Goal: Task Accomplishment & Management: Use online tool/utility

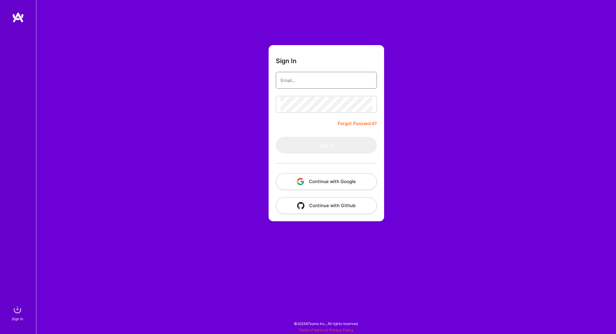
type input "[PERSON_NAME][EMAIL_ADDRESS][PERSON_NAME][DOMAIN_NAME]"
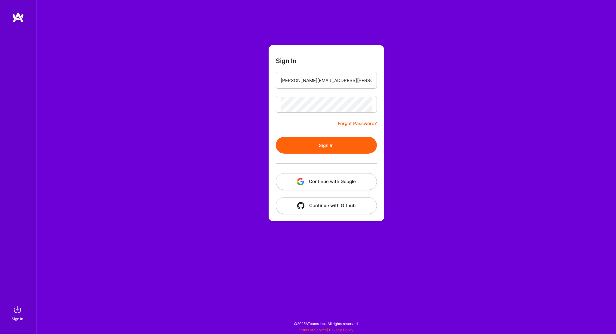
click at [346, 150] on button "Sign In" at bounding box center [326, 145] width 101 height 17
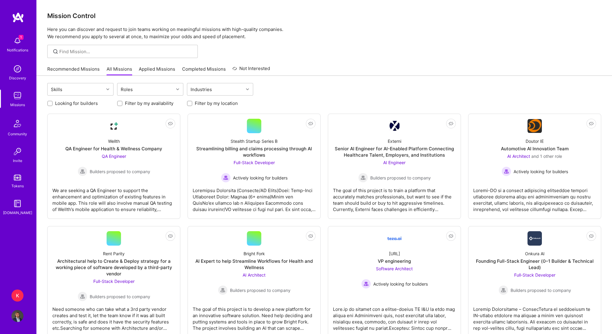
click at [89, 70] on link "Recommended Missions" at bounding box center [73, 71] width 52 height 10
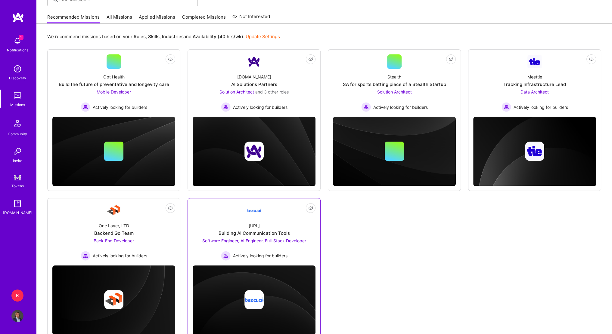
scroll to position [72, 0]
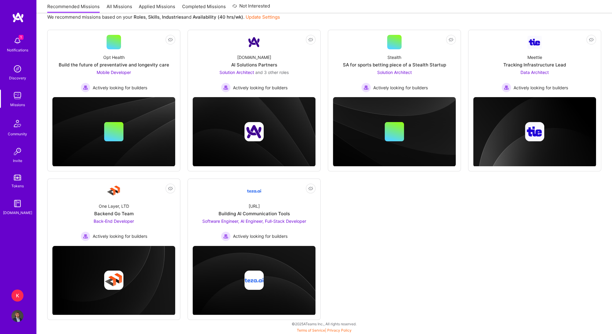
click at [18, 295] on div "K" at bounding box center [17, 296] width 12 height 12
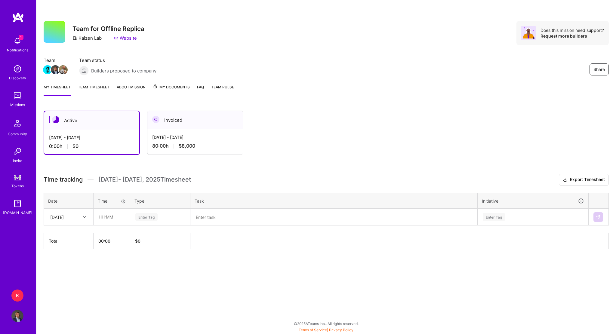
click at [83, 216] on div at bounding box center [85, 217] width 9 height 8
drag, startPoint x: 71, startPoint y: 231, endPoint x: 83, endPoint y: 225, distance: 13.5
click at [71, 232] on div "[DATE]" at bounding box center [68, 233] width 49 height 11
click at [101, 212] on input "text" at bounding box center [112, 217] width 36 height 16
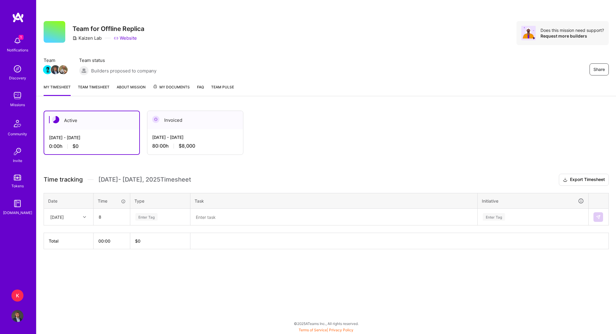
type input "08:00"
click at [161, 206] on th "Type" at bounding box center [160, 201] width 60 height 16
click at [151, 219] on div "Enter Tag" at bounding box center [146, 217] width 22 height 9
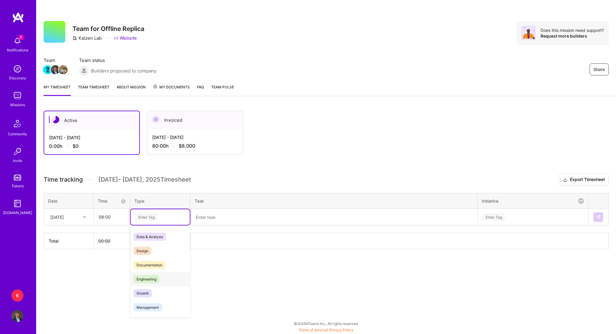
click at [160, 280] on span "Engineering" at bounding box center [147, 279] width 26 height 8
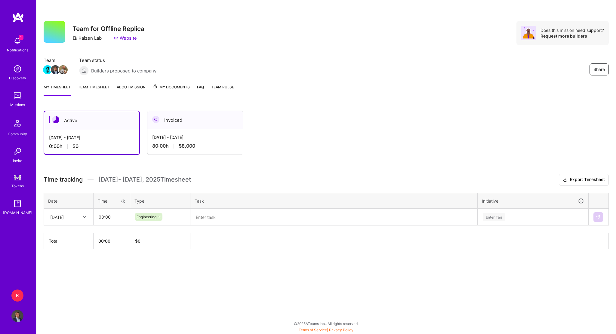
click at [221, 214] on textarea at bounding box center [334, 218] width 286 height 16
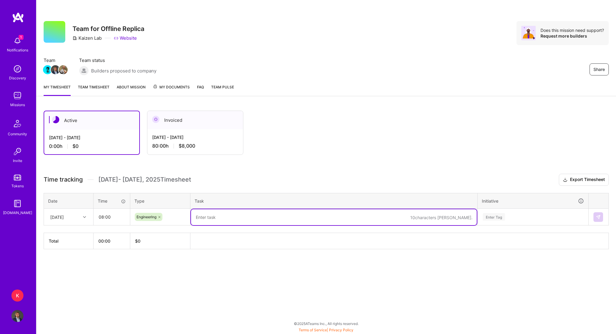
paste textarea "Fixed row label positioning issue. Added ticket quantity modal + logic to highl…"
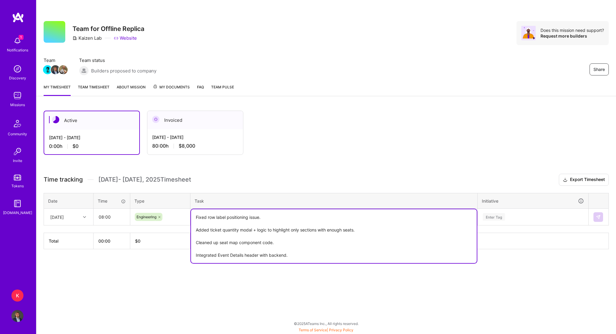
click at [196, 216] on textarea "Fixed row label positioning issue. Added ticket quantity modal + logic to highl…" at bounding box center [334, 237] width 286 height 54
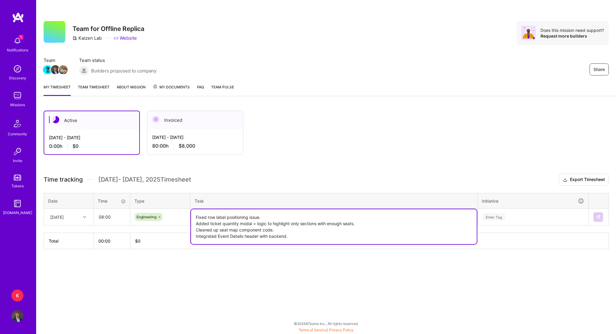
click at [292, 234] on textarea "Fixed row label positioning issue. Added ticket quantity modal + logic to highl…" at bounding box center [334, 227] width 286 height 35
click at [276, 228] on textarea "Fixed row label positioning issue. Added ticket quantity modal + logic to highl…" at bounding box center [334, 227] width 286 height 35
click at [361, 222] on textarea "Fixed row label positioning issue. Added ticket quantity modal + logic to highl…" at bounding box center [334, 227] width 286 height 35
click at [278, 215] on textarea "Fixed row label positioning issue. Added ticket quantity modal + logic to highl…" at bounding box center [334, 227] width 286 height 35
type textarea "Fixed row label positioning issue Added ticket quantity modal + logic to highli…"
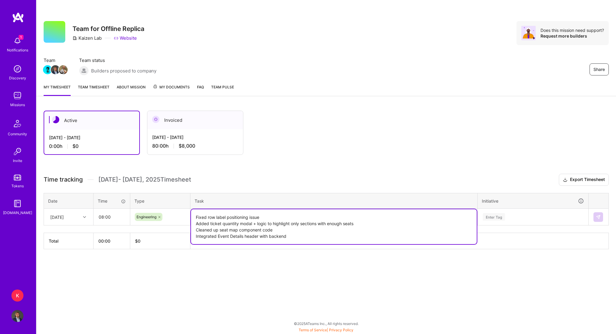
click at [492, 218] on div "Enter Tag" at bounding box center [533, 218] width 110 height 16
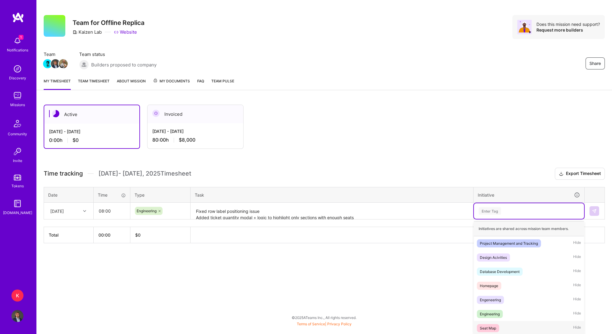
click at [497, 324] on span "Seat Map" at bounding box center [488, 328] width 22 height 8
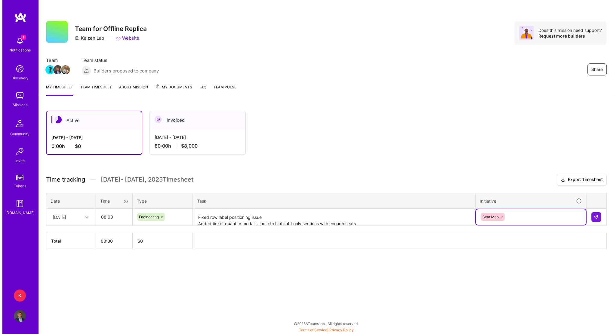
scroll to position [0, 0]
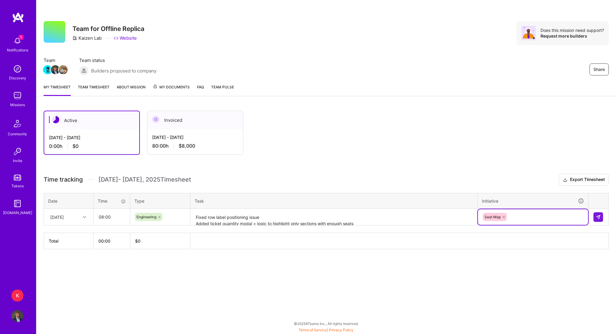
click at [542, 218] on div "Seat Map" at bounding box center [534, 217] width 102 height 9
click at [500, 171] on div "Active [DATE] - [DATE] 0:00 h $0 Invoiced [DATE] - [DATE] 80:00 h $8,000 Time t…" at bounding box center [326, 191] width 580 height 175
click at [597, 216] on img at bounding box center [598, 217] width 5 height 5
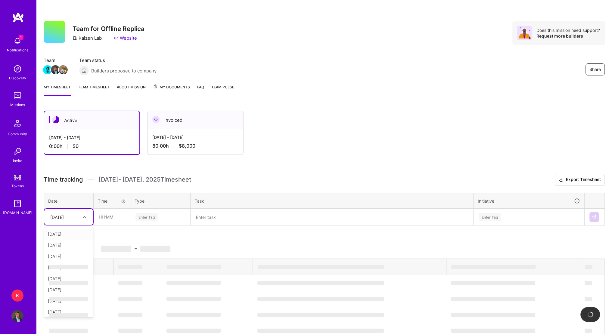
click at [79, 221] on div "[DATE]" at bounding box center [63, 217] width 33 height 10
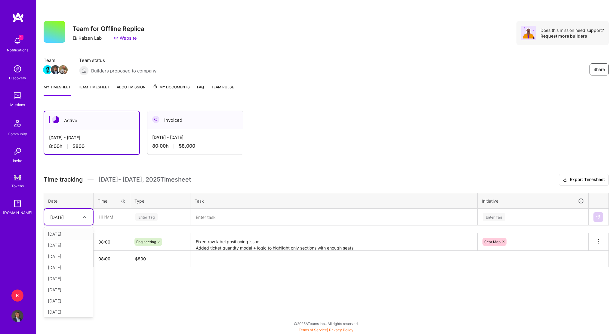
click at [69, 233] on div "[DATE]" at bounding box center [68, 234] width 49 height 11
click at [107, 213] on input "text" at bounding box center [112, 217] width 36 height 16
type input "06:30"
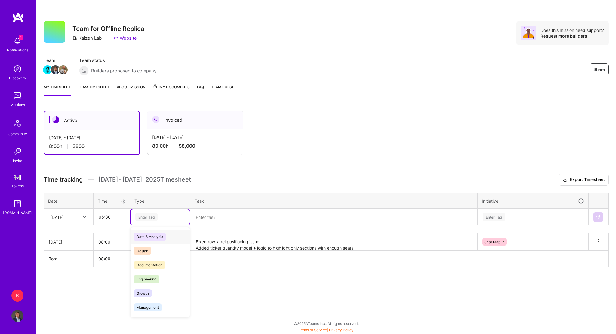
click at [148, 215] on div "Enter Tag" at bounding box center [146, 217] width 22 height 9
drag, startPoint x: 157, startPoint y: 279, endPoint x: 218, endPoint y: 216, distance: 87.9
click at [158, 279] on span "Engineering" at bounding box center [147, 279] width 26 height 8
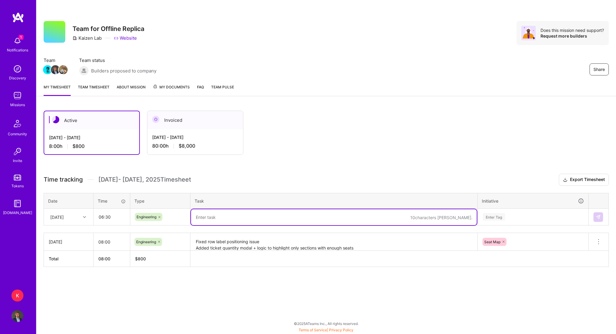
click at [210, 213] on textarea at bounding box center [334, 218] width 286 height 16
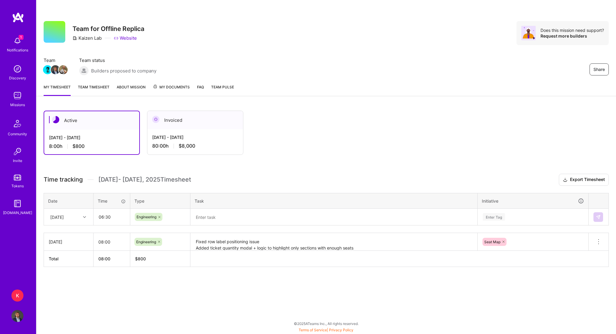
click at [214, 210] on textarea at bounding box center [334, 218] width 286 height 16
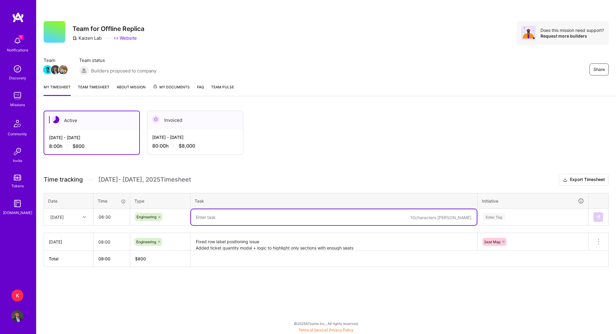
paste textarea "Completed initial seat map integration with backend. Fixed minor map issues. Ad…"
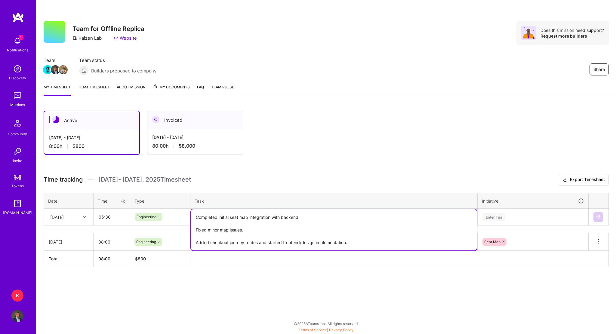
click at [308, 215] on textarea "Completed initial seat map integration with backend. Fixed minor map issues. Ad…" at bounding box center [334, 230] width 286 height 41
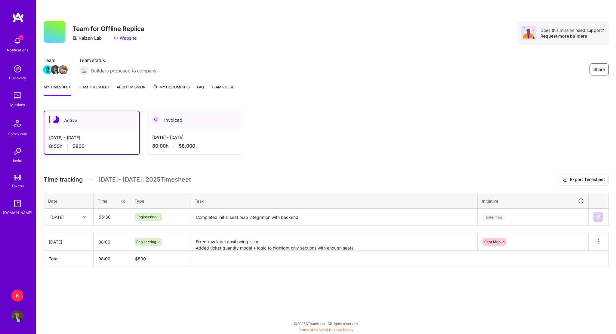
click at [324, 222] on textarea "Completed initial seat map integration with backend. Fixed minor map issues. Ad…" at bounding box center [334, 218] width 286 height 16
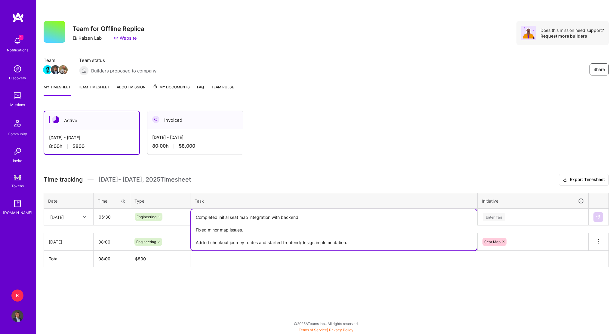
click at [325, 214] on textarea "Completed initial seat map integration with backend. Fixed minor map issues. Ad…" at bounding box center [334, 230] width 286 height 41
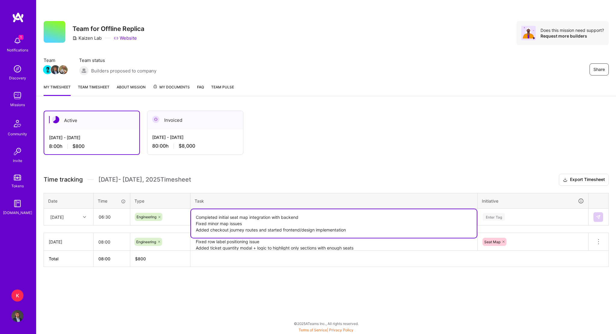
type textarea "Completed initial seat map integration with backend Fixed minor map issues Adde…"
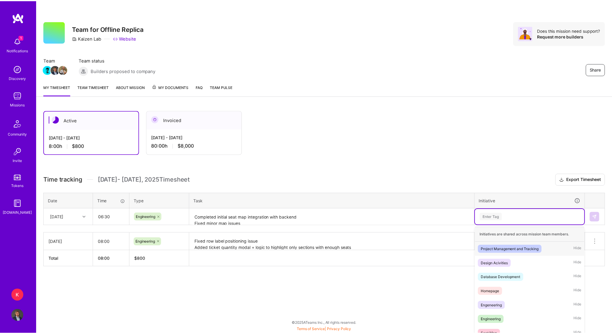
scroll to position [6, 0]
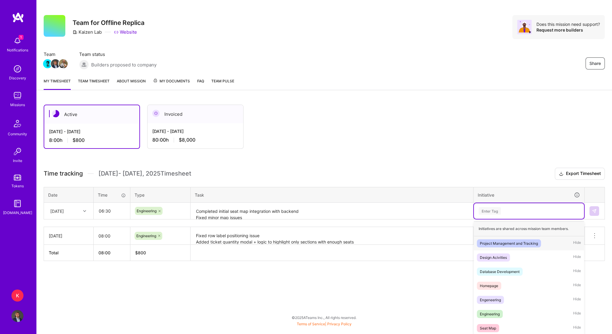
click at [492, 217] on div "Enter Tag" at bounding box center [529, 211] width 110 height 16
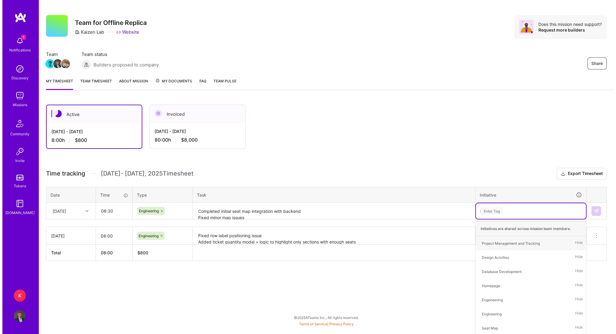
scroll to position [0, 0]
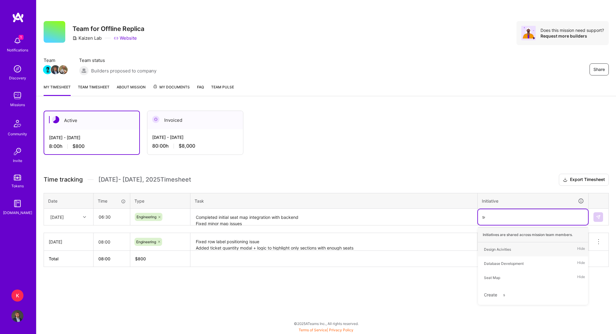
type input "sea"
click at [492, 244] on div "Seat Map Hide" at bounding box center [533, 250] width 110 height 14
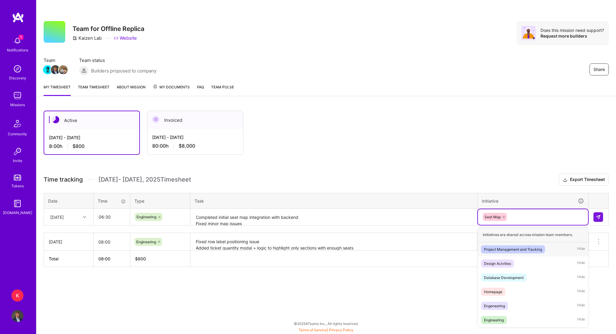
click at [515, 219] on div "Seat Map" at bounding box center [534, 217] width 102 height 9
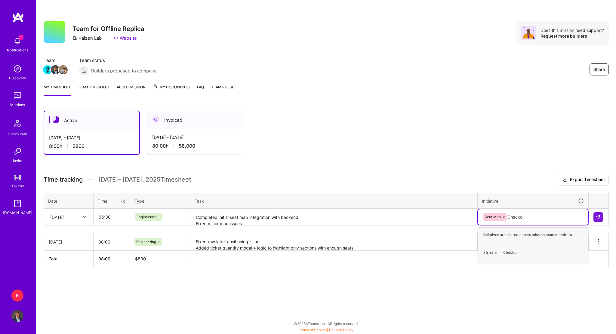
type input "Checkout"
click at [503, 249] on span "Checkout" at bounding box center [512, 253] width 23 height 8
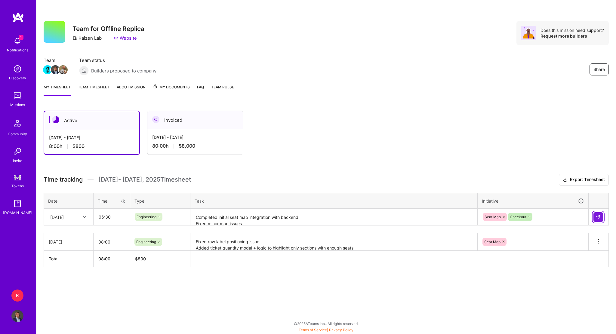
click at [598, 215] on img at bounding box center [598, 217] width 5 height 5
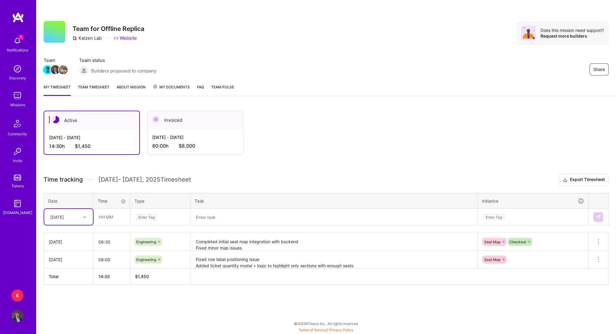
click at [60, 241] on div "[DATE]" at bounding box center [69, 242] width 40 height 6
click at [72, 239] on div "[DATE]" at bounding box center [69, 242] width 40 height 6
drag, startPoint x: 72, startPoint y: 238, endPoint x: 86, endPoint y: 239, distance: 14.2
click at [72, 239] on div "[DATE]" at bounding box center [69, 242] width 40 height 6
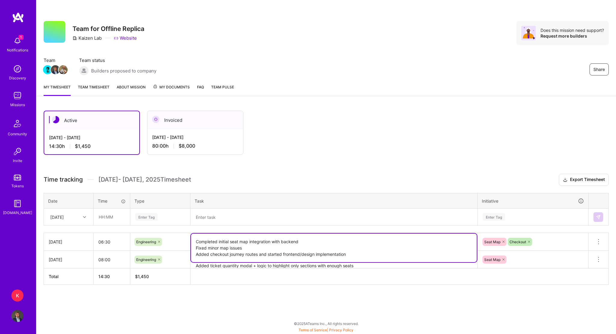
click at [287, 245] on textarea "Completed initial seat map integration with backend Fixed minor map issues Adde…" at bounding box center [334, 248] width 286 height 29
click at [598, 242] on icon at bounding box center [598, 241] width 7 height 7
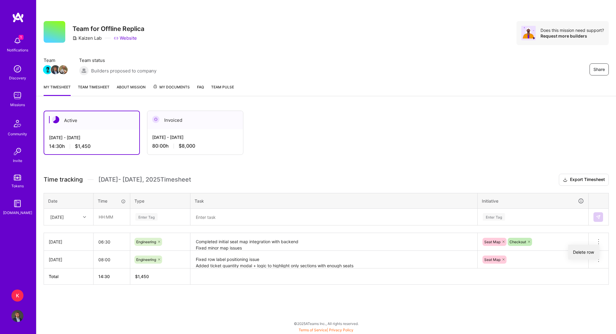
click at [590, 250] on button "Delete row" at bounding box center [584, 252] width 31 height 15
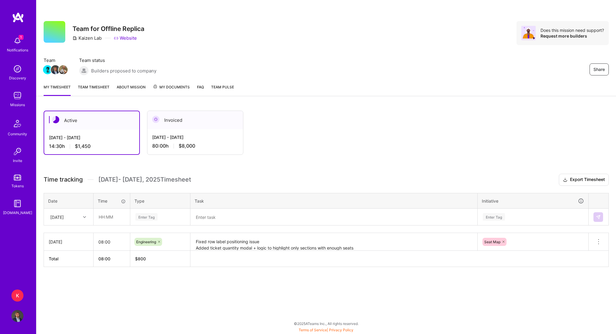
click at [64, 215] on div "[DATE]" at bounding box center [57, 217] width 14 height 6
click at [73, 247] on div "[DATE]" at bounding box center [68, 245] width 49 height 11
click at [104, 215] on input "text" at bounding box center [112, 217] width 36 height 16
click at [102, 213] on input "text" at bounding box center [112, 217] width 36 height 16
type input "09:00"
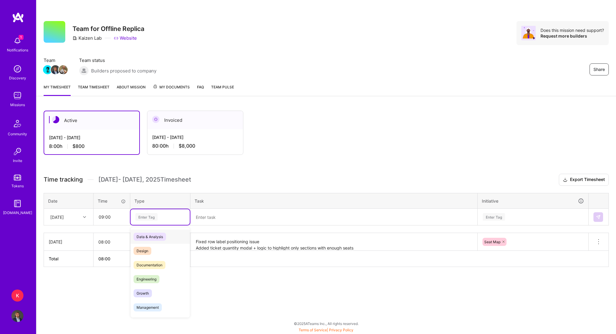
click at [140, 216] on div "Enter Tag" at bounding box center [146, 217] width 22 height 9
click at [151, 276] on span "Engineering" at bounding box center [147, 279] width 26 height 8
click at [218, 219] on textarea at bounding box center [334, 218] width 286 height 16
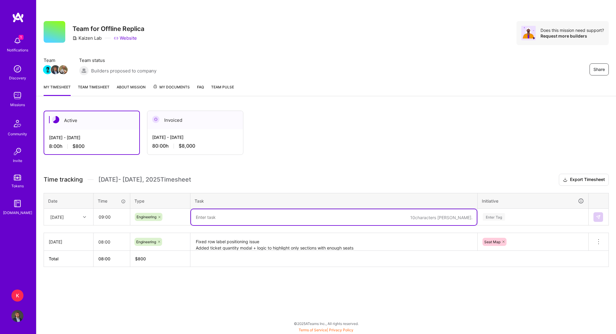
paste textarea "Completed initial seat map integration with backend Fixed minor map issues Adde…"
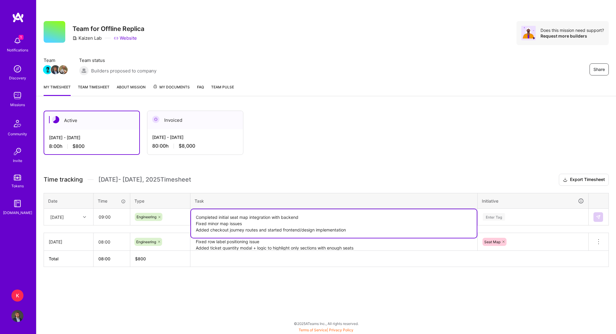
type textarea "Completed initial seat map integration with backend Fixed minor map issues Adde…"
click at [497, 216] on div "Enter Tag" at bounding box center [533, 218] width 110 height 16
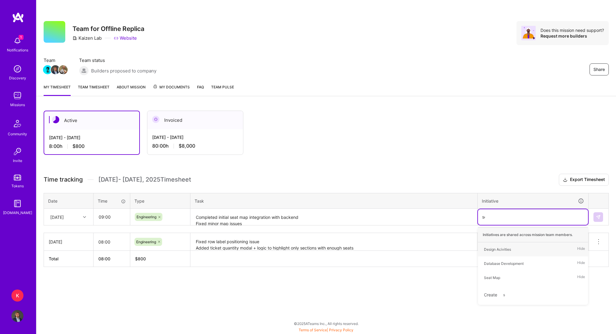
type input "sea"
click at [496, 249] on div "Seat Map" at bounding box center [492, 250] width 16 height 6
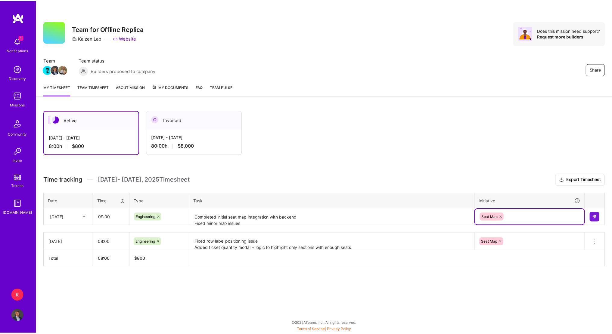
scroll to position [6, 0]
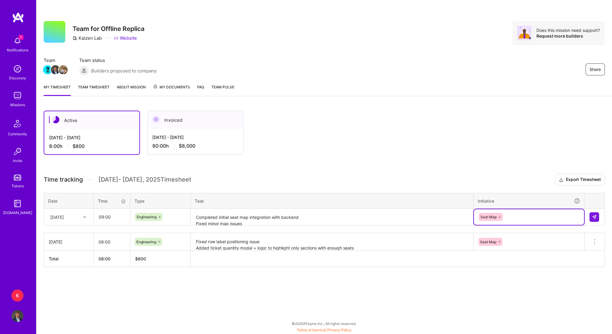
click at [514, 219] on td "option Seat Map, selected. Select is focused ,type to refine list, press Down t…" at bounding box center [528, 217] width 111 height 17
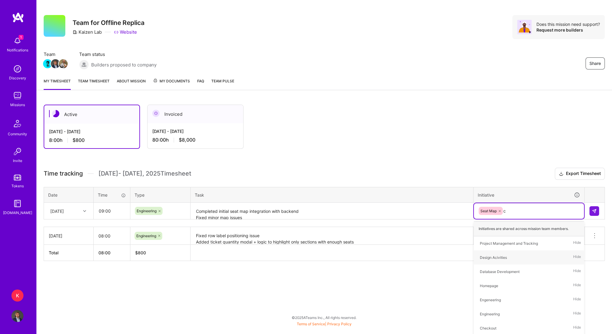
type input "ch"
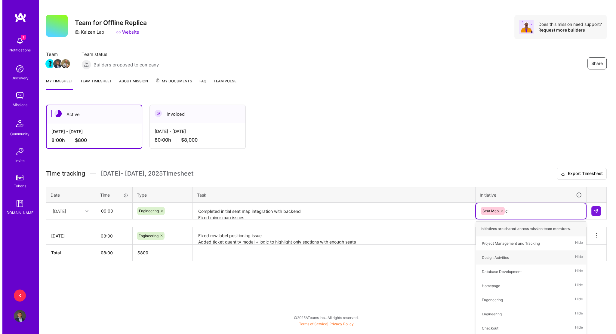
scroll to position [0, 0]
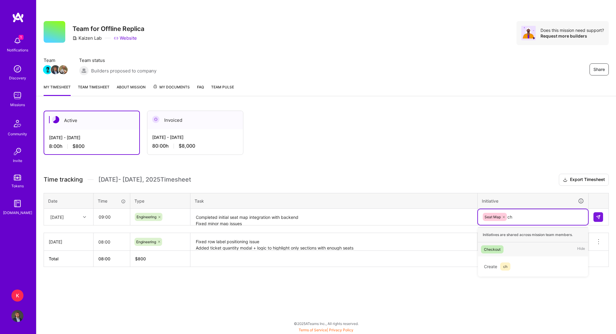
click at [513, 254] on div "Checkout Hide" at bounding box center [533, 250] width 110 height 14
click at [600, 220] on button at bounding box center [599, 218] width 10 height 10
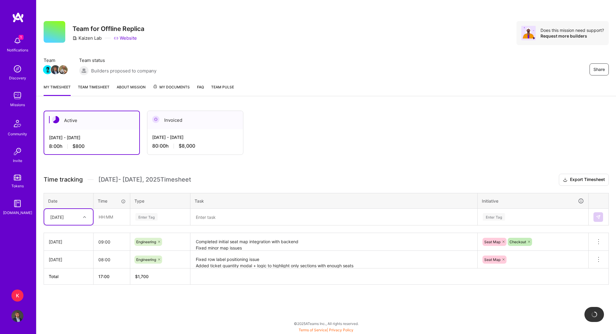
click at [77, 218] on div "[DATE]" at bounding box center [63, 217] width 33 height 10
click at [67, 246] on div "[DATE]" at bounding box center [68, 245] width 49 height 11
click at [101, 216] on input "text" at bounding box center [112, 217] width 36 height 16
type input "06:30"
click at [221, 213] on textarea at bounding box center [334, 218] width 286 height 16
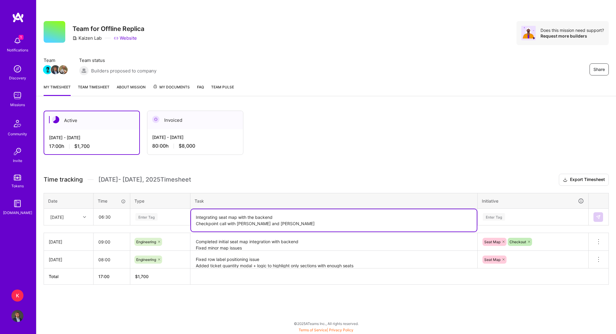
type textarea "Integrating seat map with the backend Checkpoint call with [PERSON_NAME] and [P…"
click at [158, 213] on div "Enter Tag" at bounding box center [160, 217] width 51 height 8
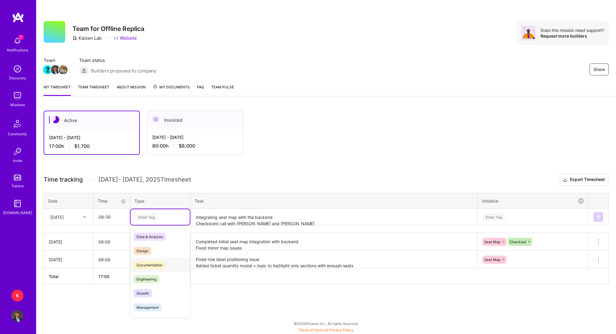
click at [155, 275] on span "Engineering" at bounding box center [147, 279] width 26 height 8
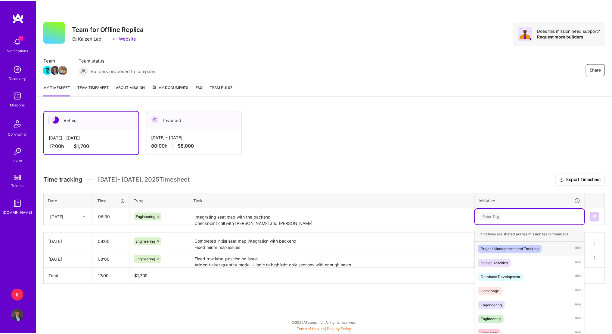
scroll to position [16, 0]
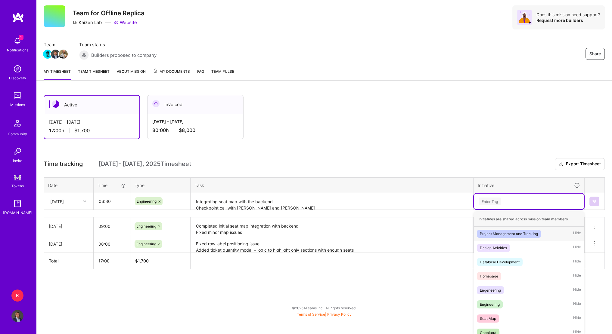
click at [501, 210] on div "option Checkout, selected. option Project Management and Tracking focused, 1 of…" at bounding box center [529, 202] width 110 height 16
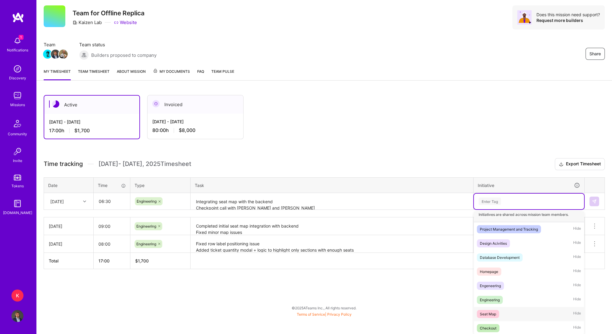
click at [504, 313] on div "Seat Map Hide" at bounding box center [529, 314] width 110 height 14
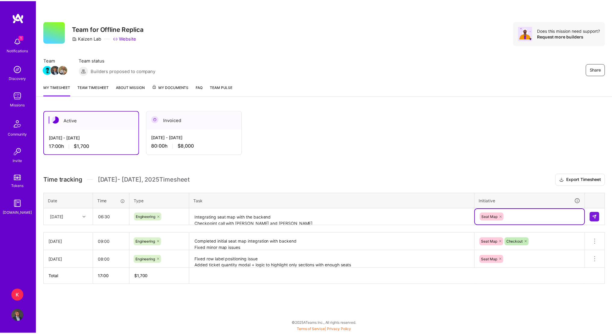
scroll to position [6, 0]
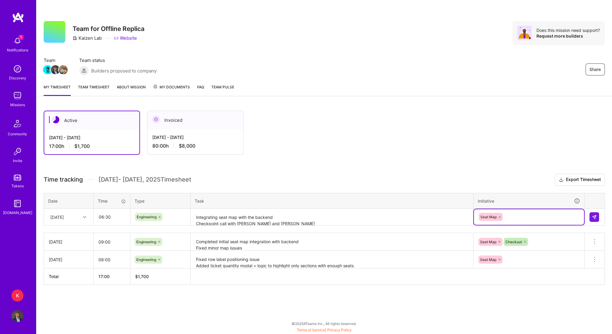
click at [555, 213] on div "Seat Map" at bounding box center [529, 217] width 102 height 9
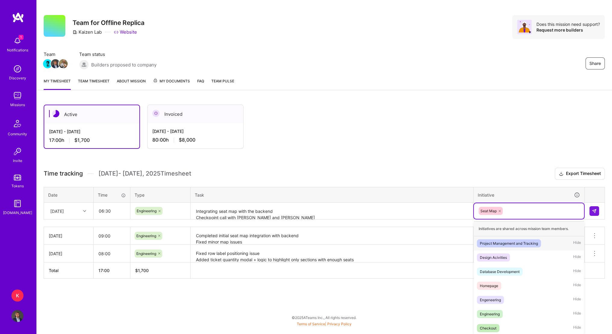
click at [540, 242] on span "Project Management and Tracking" at bounding box center [509, 244] width 64 height 8
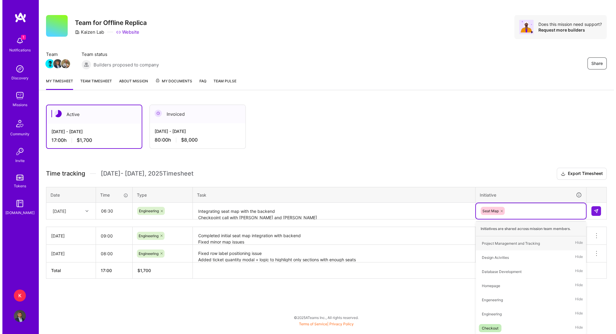
scroll to position [0, 0]
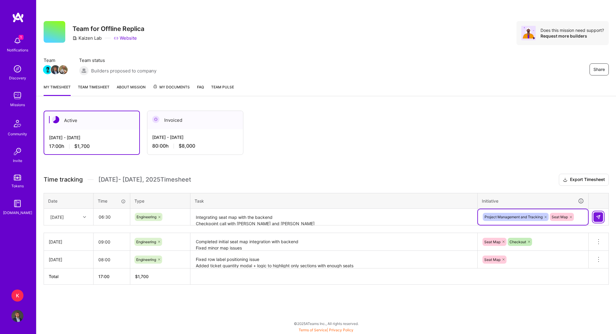
click at [600, 216] on img at bounding box center [598, 217] width 5 height 5
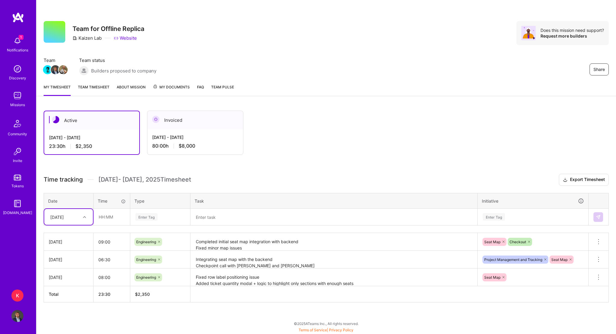
click at [80, 219] on div "[DATE]" at bounding box center [63, 217] width 33 height 10
click at [75, 253] on div "[DATE]" at bounding box center [68, 256] width 49 height 11
click at [100, 219] on input "text" at bounding box center [112, 217] width 36 height 16
type input "08:00"
click at [137, 216] on div "Enter Tag" at bounding box center [146, 217] width 22 height 9
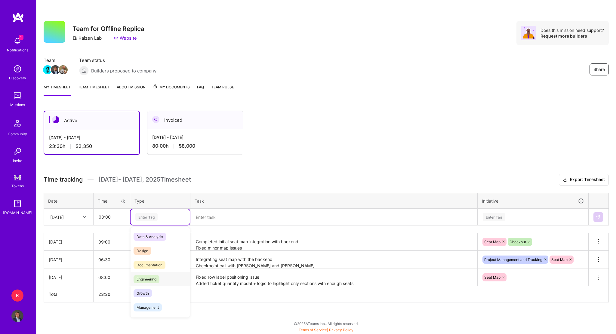
click at [148, 275] on span "Engineering" at bounding box center [147, 279] width 26 height 8
click at [228, 214] on textarea at bounding box center [334, 218] width 286 height 16
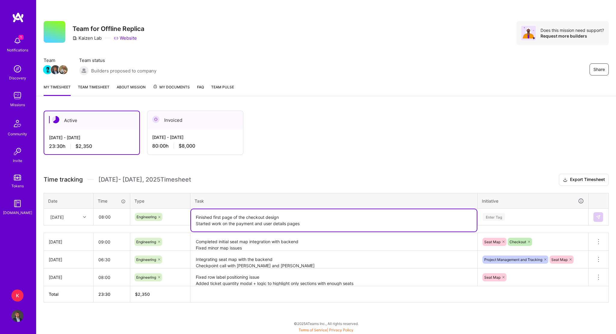
type textarea "Finished first page of the checkout design Started work on the payment and user…"
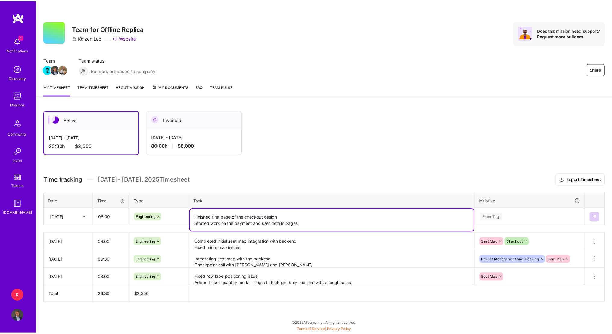
scroll to position [16, 0]
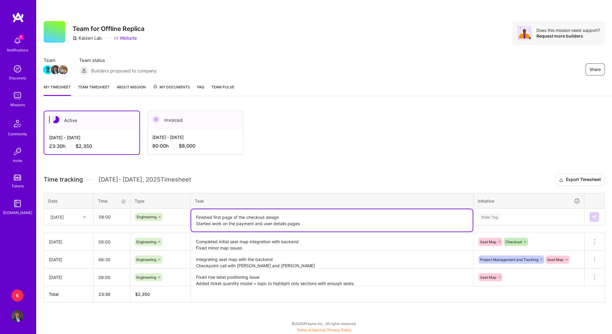
click at [494, 216] on div "Enter Tag" at bounding box center [529, 218] width 110 height 16
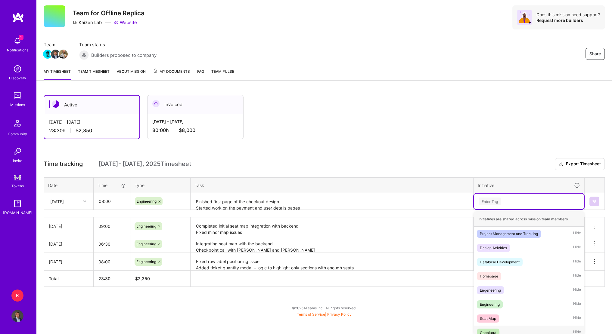
click at [514, 328] on div "Checkout Hide" at bounding box center [529, 333] width 110 height 14
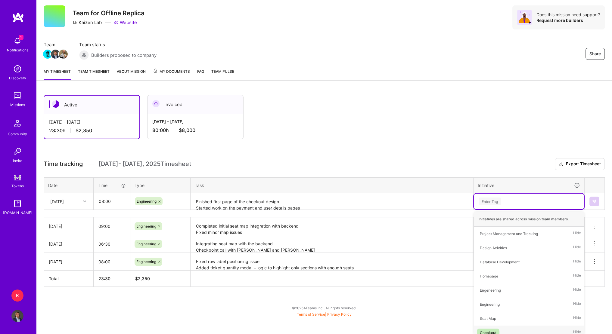
scroll to position [0, 0]
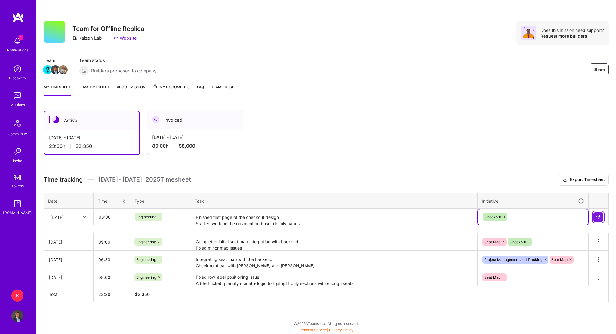
drag, startPoint x: 596, startPoint y: 216, endPoint x: 547, endPoint y: 220, distance: 49.5
click at [596, 216] on img at bounding box center [598, 217] width 5 height 5
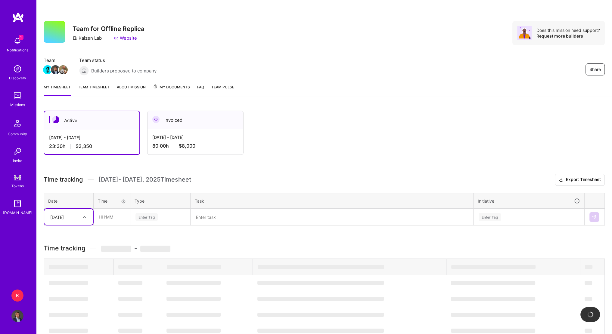
click at [85, 220] on div at bounding box center [85, 217] width 9 height 8
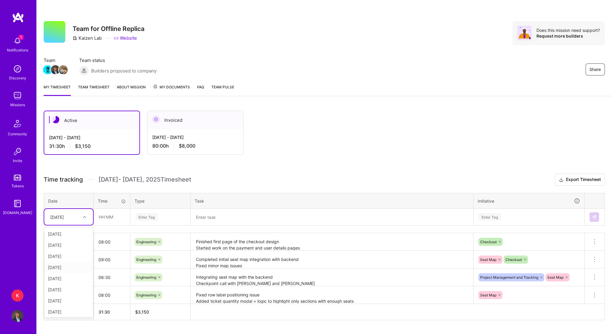
click at [68, 267] on div "[DATE]" at bounding box center [68, 267] width 49 height 11
click at [99, 213] on input "text" at bounding box center [112, 217] width 36 height 16
type input "11:00"
click at [142, 213] on div "Enter Tag" at bounding box center [146, 217] width 22 height 9
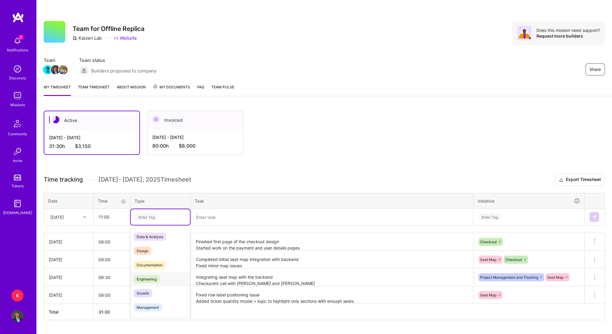
click at [148, 275] on span "Engineering" at bounding box center [147, 279] width 26 height 8
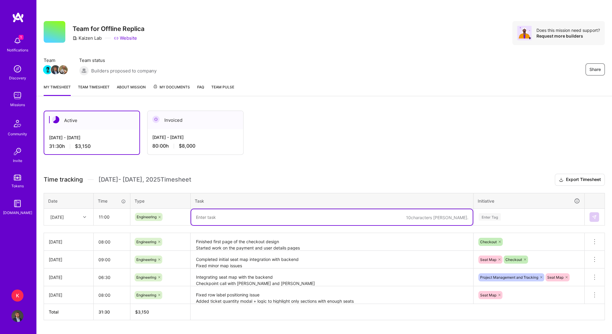
click at [278, 222] on textarea at bounding box center [331, 218] width 281 height 16
paste textarea "ChatGPT said: Built initial checkout flow frontend. Added second page layout (p…"
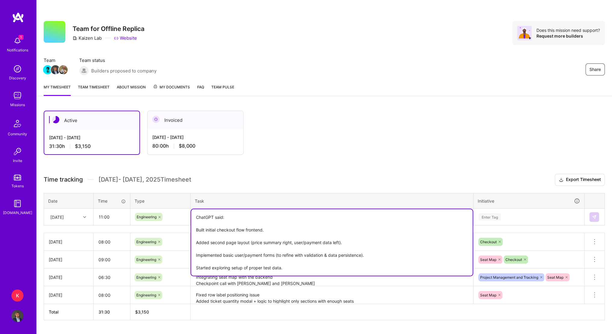
drag, startPoint x: 244, startPoint y: 218, endPoint x: 214, endPoint y: 215, distance: 30.5
click at [164, 204] on table "Date Time Type Task Initiative [DATE] 11:00 Engineering ChatGPT said: Built ini…" at bounding box center [324, 209] width 561 height 33
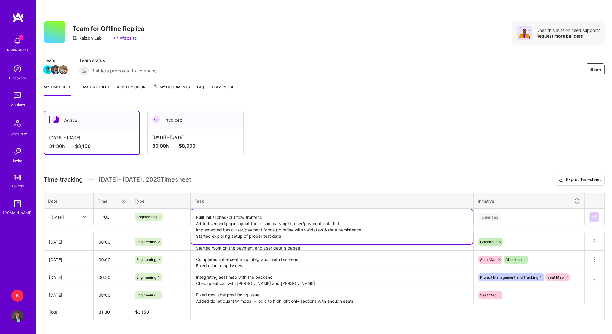
click at [200, 216] on textarea "Built initial checkout flow frontend Added second page layout (price summary ri…" at bounding box center [331, 227] width 281 height 35
type textarea "Finished the initial checkout flow frontend Added second page layout (price sum…"
click at [488, 216] on div "Enter Tag" at bounding box center [529, 218] width 110 height 16
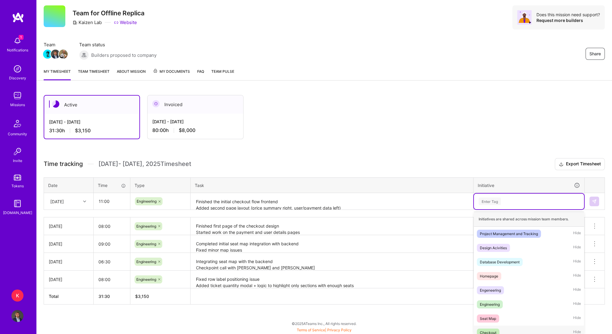
click at [496, 327] on div "Checkout Hide" at bounding box center [529, 333] width 110 height 14
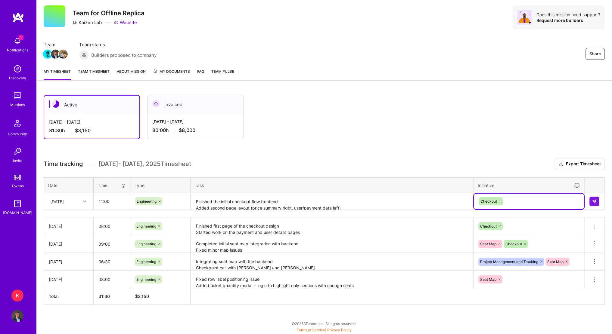
scroll to position [14, 0]
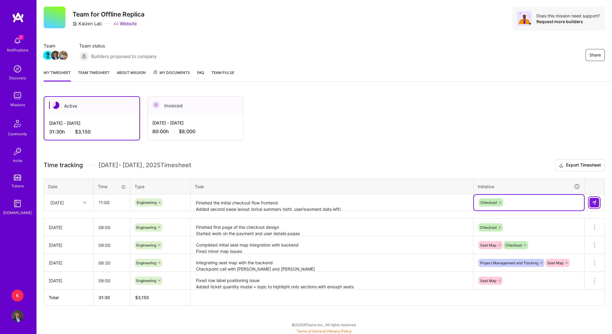
click at [592, 201] on img at bounding box center [594, 202] width 5 height 5
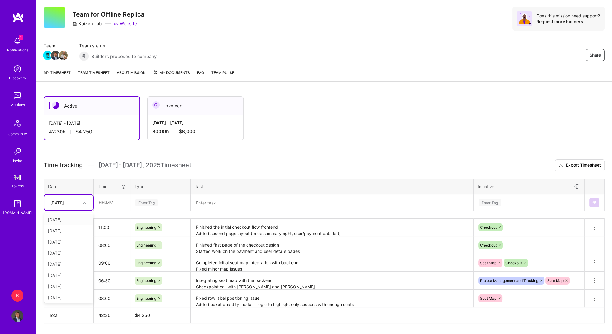
click at [82, 202] on div at bounding box center [85, 203] width 9 height 8
click at [69, 262] on div "[DATE]" at bounding box center [68, 264] width 49 height 11
drag, startPoint x: 102, startPoint y: 201, endPoint x: 113, endPoint y: 197, distance: 11.9
click at [102, 201] on input "text" at bounding box center [112, 203] width 36 height 16
type input "08:45"
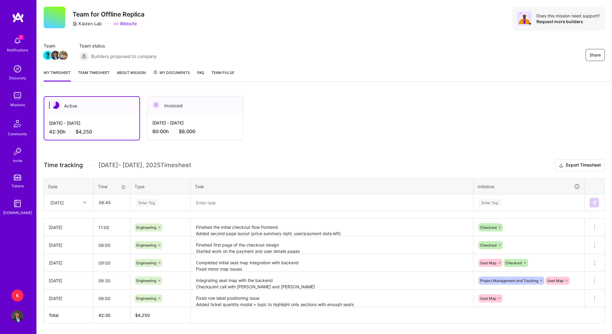
click at [154, 199] on div "Enter Tag" at bounding box center [146, 202] width 22 height 9
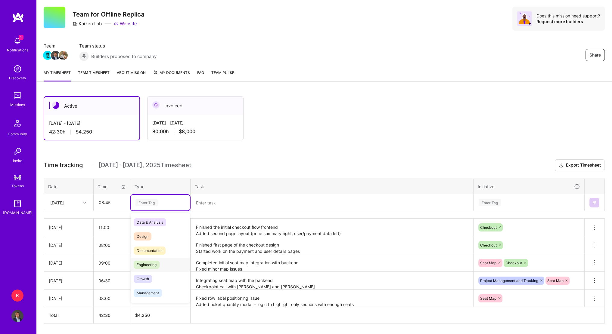
click at [160, 263] on div "Engineering" at bounding box center [160, 265] width 59 height 14
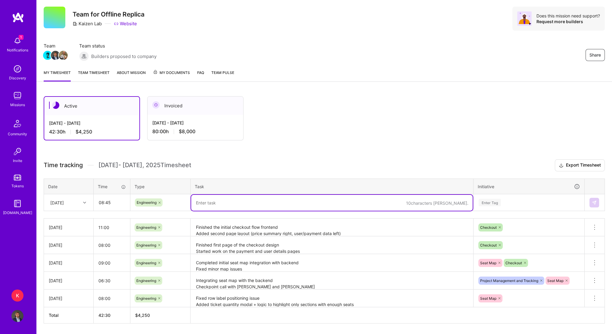
click at [240, 200] on textarea at bounding box center [331, 203] width 281 height 16
paste textarea "Added scripts to add Venues Sections Rows Seats GA Areas Listings for performan…"
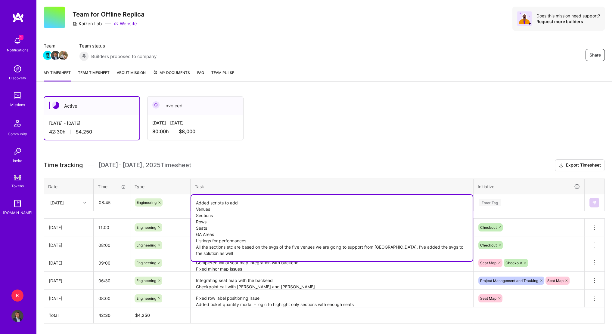
click at [252, 239] on textarea "Added scripts to add Venues Sections Rows Seats GA Areas Listings for performan…" at bounding box center [331, 228] width 281 height 67
click at [196, 208] on textarea "Added scripts to add Venues Sections Rows Seats GA Areas Listings for performan…" at bounding box center [331, 228] width 281 height 67
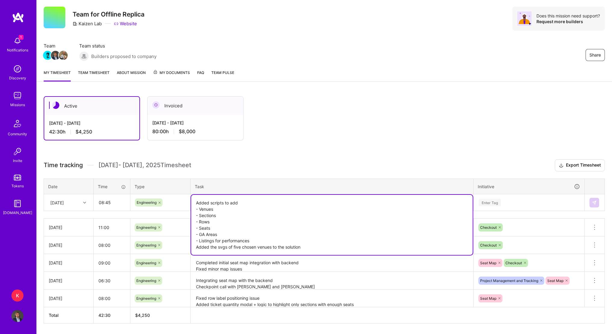
type textarea "Added scripts to add - Venues - Sections - Rows - Seats - GA Areas - Listings f…"
click at [517, 210] on table "Date Time Type Task Initiative [DATE] 08:45 Engineering Added scripts to add - …" at bounding box center [324, 195] width 561 height 33
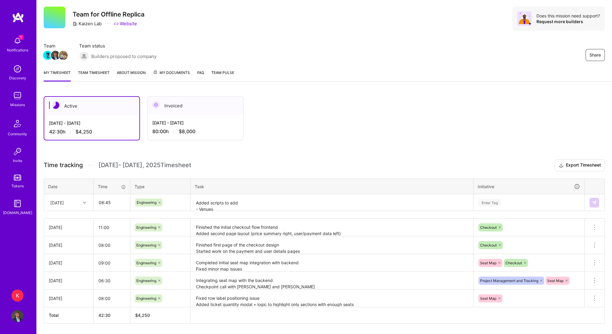
click at [498, 203] on div "Enter Tag" at bounding box center [529, 203] width 110 height 16
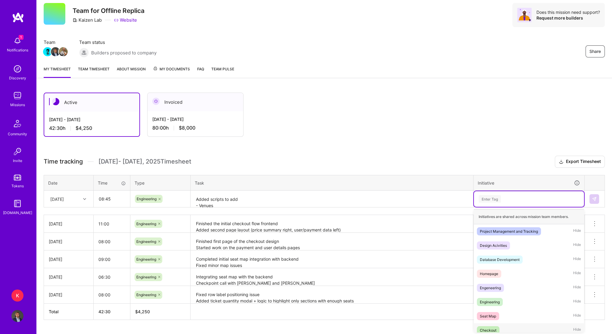
click at [500, 325] on div "Checkout Hide" at bounding box center [529, 331] width 110 height 14
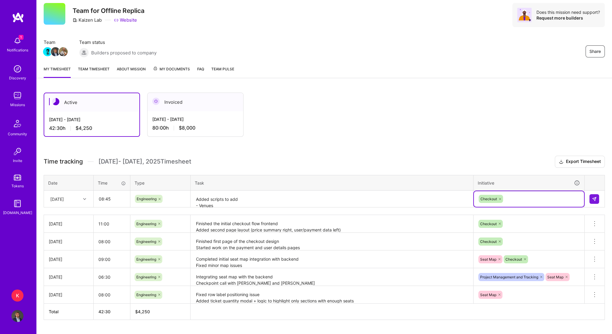
click at [501, 198] on icon at bounding box center [500, 199] width 4 height 4
click at [498, 197] on div "Enter Tag" at bounding box center [490, 198] width 22 height 9
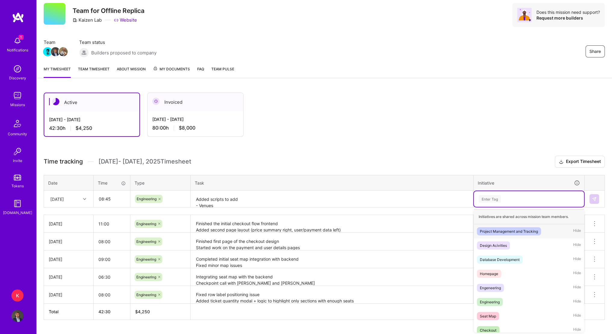
scroll to position [5, 0]
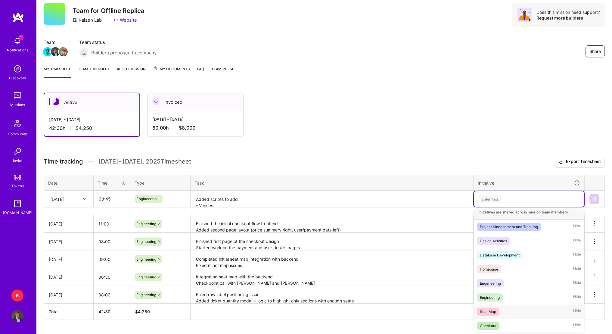
click at [500, 308] on div "Seat Map Hide" at bounding box center [529, 312] width 110 height 14
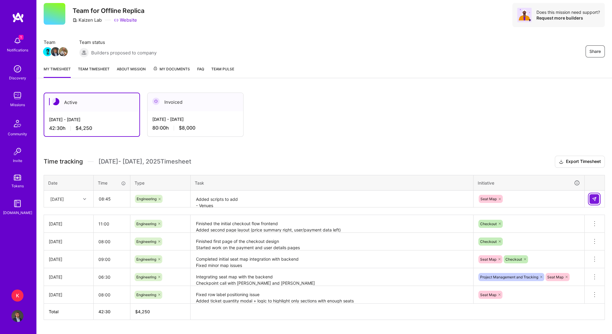
click at [593, 200] on img at bounding box center [594, 199] width 5 height 5
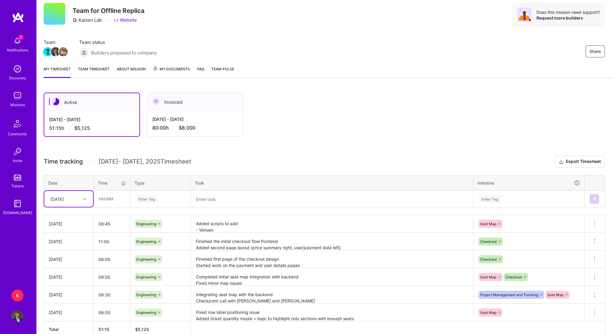
click at [77, 197] on div "[DATE]" at bounding box center [63, 199] width 33 height 10
drag, startPoint x: 61, startPoint y: 271, endPoint x: 90, endPoint y: 212, distance: 66.1
click at [61, 271] on div "[DATE]" at bounding box center [68, 271] width 49 height 11
click at [102, 199] on input "text" at bounding box center [112, 199] width 36 height 16
type input "06:00"
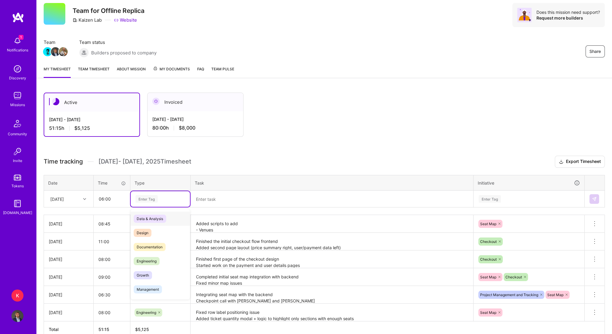
click at [150, 195] on div "Enter Tag" at bounding box center [146, 198] width 22 height 9
click at [159, 257] on div "Engineering" at bounding box center [160, 261] width 59 height 14
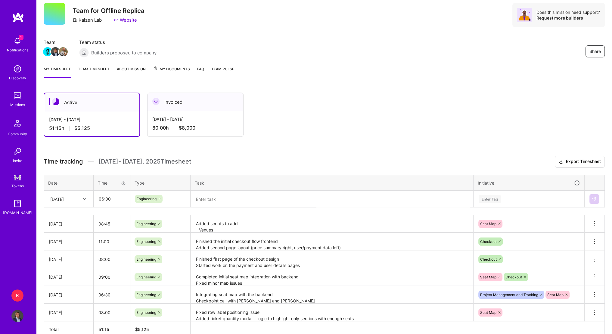
click at [225, 206] on textarea at bounding box center [331, 199] width 281 height 16
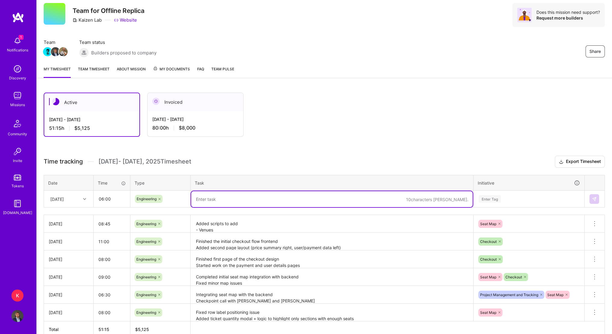
paste textarea "Debugged & finalized data insert script — now seeds ~10% of venue capacity as r…"
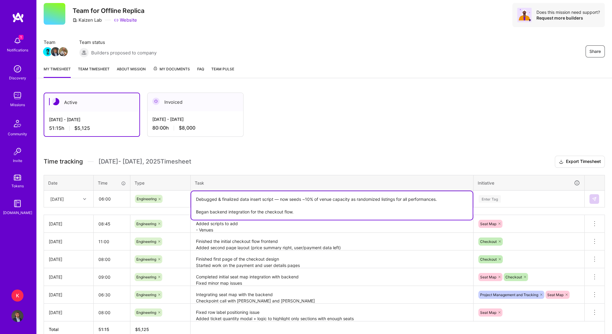
click at [219, 204] on textarea "Debugged & finalized data insert script — now seeds ~10% of venue capacity as r…" at bounding box center [331, 205] width 281 height 29
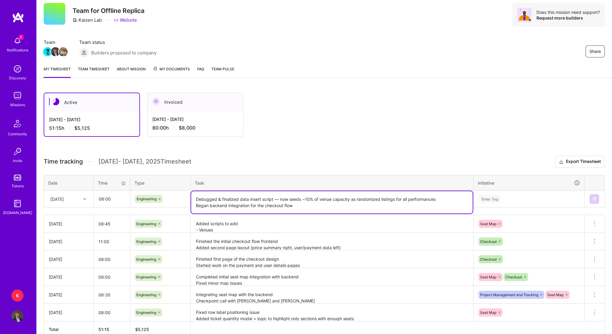
click at [310, 206] on textarea "Debugged & finalized data insert script — now seeds ~10% of venue capacity as r…" at bounding box center [331, 202] width 281 height 22
type textarea "Debugged & finalized data insert script — now seeds ~10% of venue capacity as r…"
click at [486, 195] on div "Enter Tag" at bounding box center [490, 198] width 22 height 9
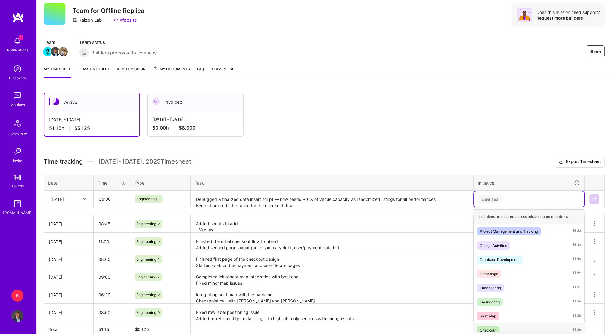
click at [497, 327] on span "Checkout" at bounding box center [488, 331] width 23 height 8
drag, startPoint x: 514, startPoint y: 201, endPoint x: 511, endPoint y: 204, distance: 4.3
click at [514, 202] on div "Checkout" at bounding box center [529, 198] width 102 height 9
click at [500, 312] on div "Seat Map Hide" at bounding box center [529, 316] width 110 height 14
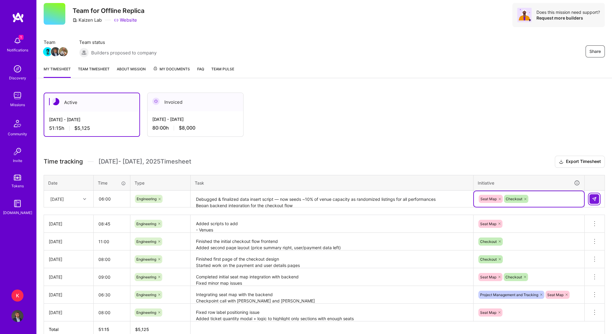
click at [593, 200] on img at bounding box center [594, 199] width 5 height 5
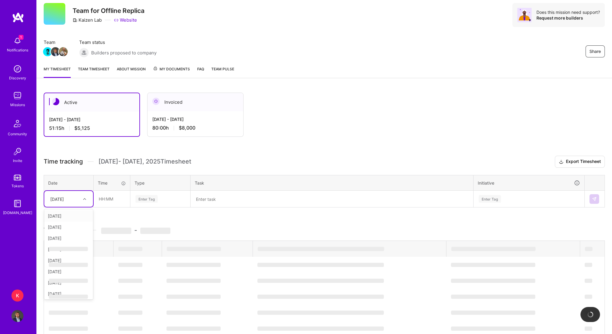
click at [82, 201] on div at bounding box center [85, 199] width 9 height 8
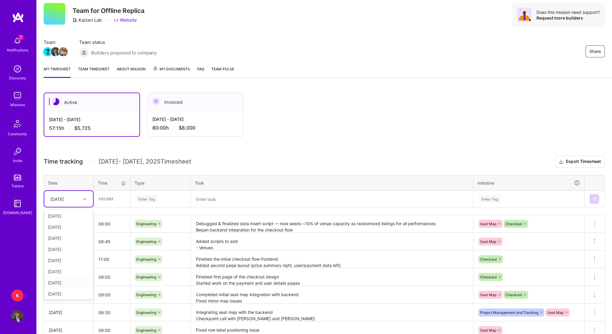
click at [67, 284] on div "[DATE]" at bounding box center [68, 283] width 49 height 11
click at [100, 197] on input "text" at bounding box center [112, 199] width 36 height 16
type input "03:30"
click at [151, 200] on div "Enter Tag" at bounding box center [146, 198] width 22 height 9
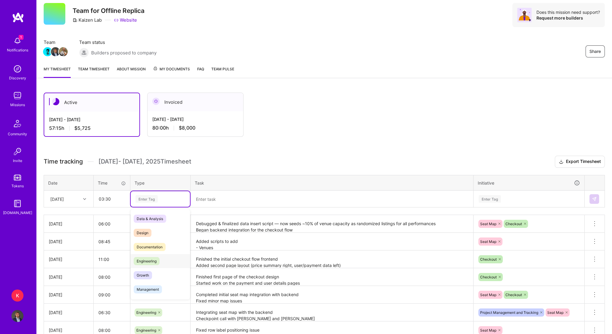
click at [160, 262] on div "Engineering" at bounding box center [160, 261] width 59 height 14
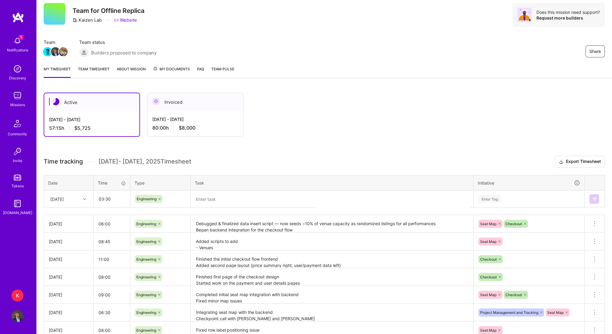
drag, startPoint x: 233, startPoint y: 188, endPoint x: 230, endPoint y: 193, distance: 5.7
click at [233, 189] on th "Task" at bounding box center [332, 183] width 283 height 16
click at [226, 197] on textarea at bounding box center [331, 199] width 281 height 16
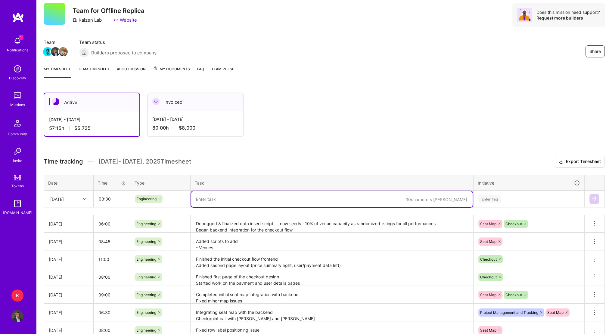
paste textarea "Seat map - cleaned up the svgs, fixed some display issues (eg. default color on…"
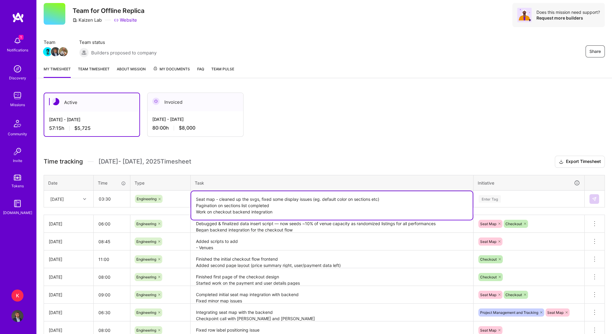
type textarea "Seat map - cleaned up the svgs, fixed some display issues (eg. default color on…"
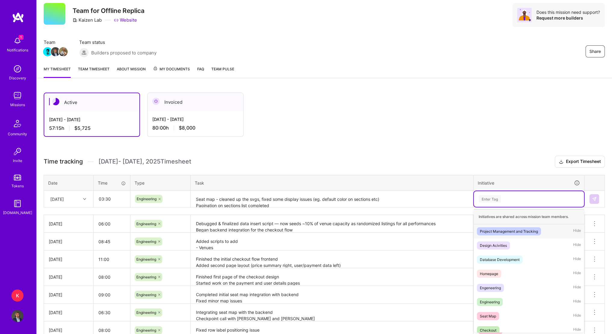
click at [496, 200] on div "Enter Tag" at bounding box center [490, 198] width 22 height 9
click at [496, 312] on span "Seat Map" at bounding box center [488, 316] width 22 height 8
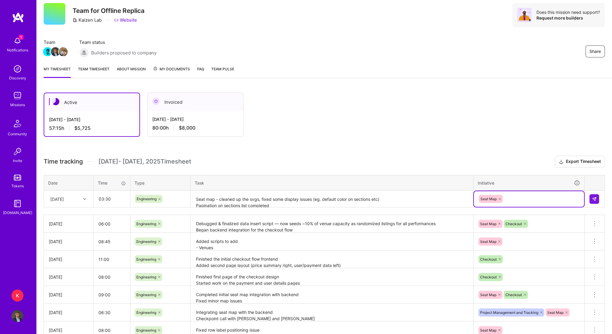
click at [511, 198] on div "Seat Map" at bounding box center [529, 198] width 102 height 9
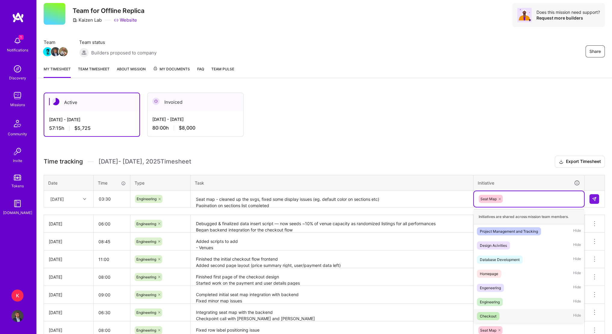
drag, startPoint x: 498, startPoint y: 317, endPoint x: 550, endPoint y: 238, distance: 94.4
click at [498, 317] on span "Checkout" at bounding box center [488, 316] width 23 height 8
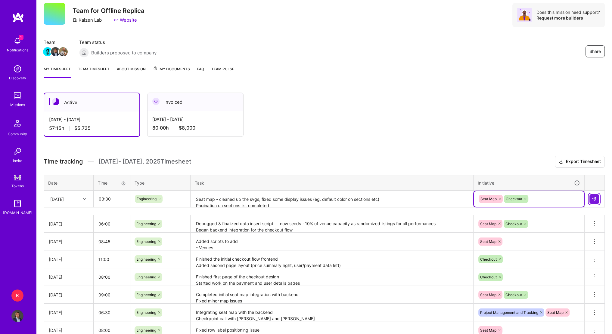
click at [593, 200] on img at bounding box center [594, 199] width 5 height 5
